Goal: Find specific fact: Find specific fact

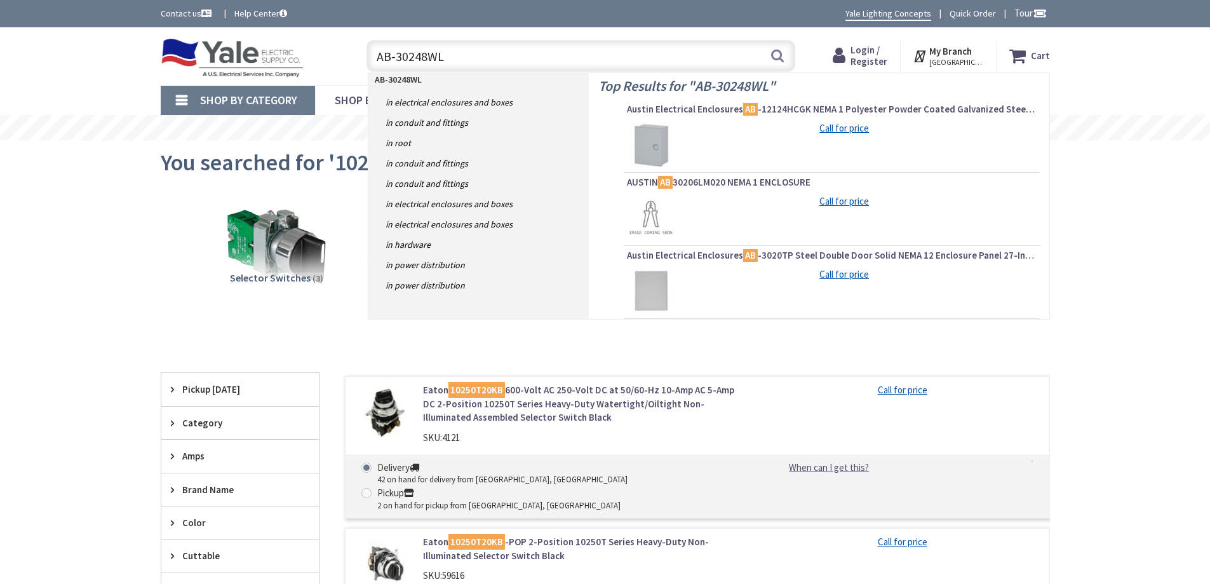
drag, startPoint x: 0, startPoint y: 0, endPoint x: 294, endPoint y: 69, distance: 302.1
click at [286, 69] on div "Toggle Nav AB-30248WL AB-30248WL Search Cart My Cart Close" at bounding box center [605, 56] width 908 height 43
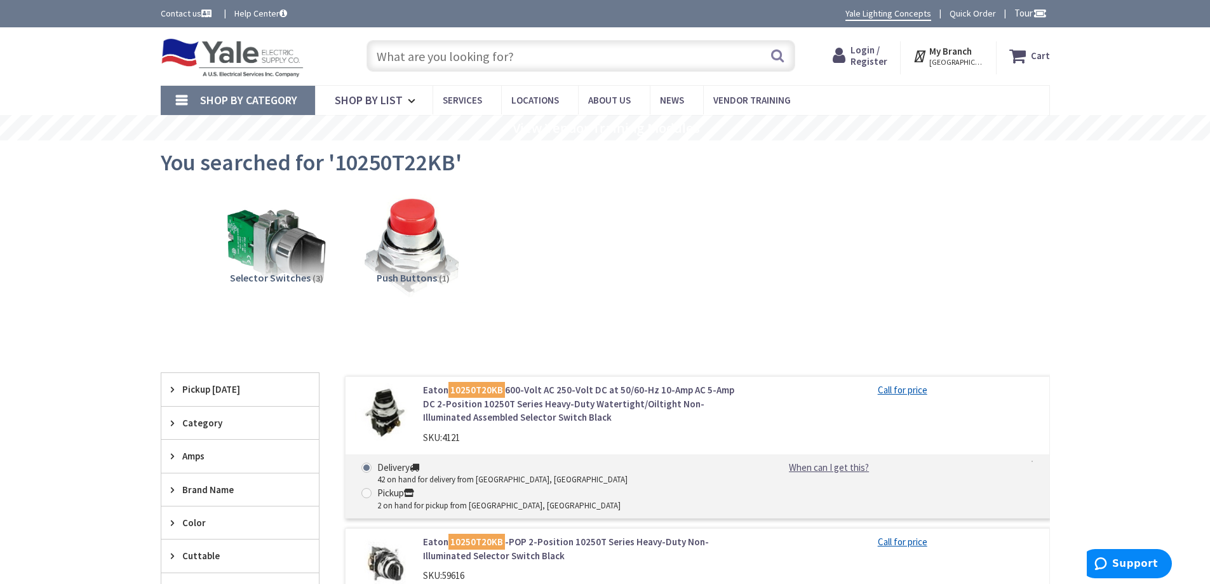
type input "9080LBA363101"
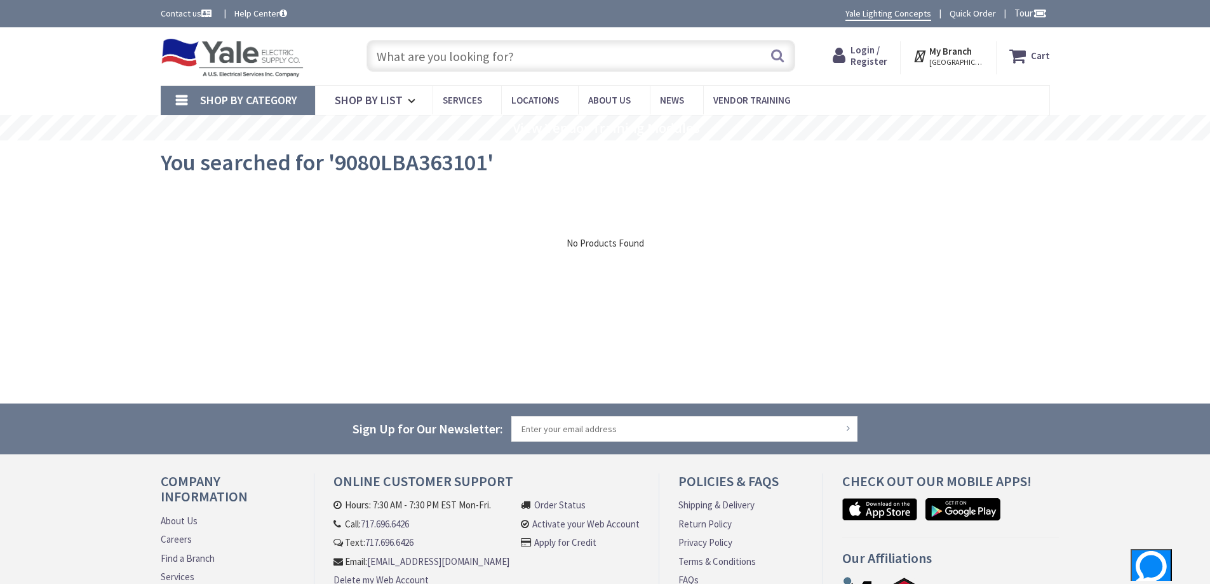
click at [401, 60] on input "text" at bounding box center [580, 56] width 429 height 32
paste input "9080LBA363101"
type input "9080LBA363101"
